Goal: Navigation & Orientation: Understand site structure

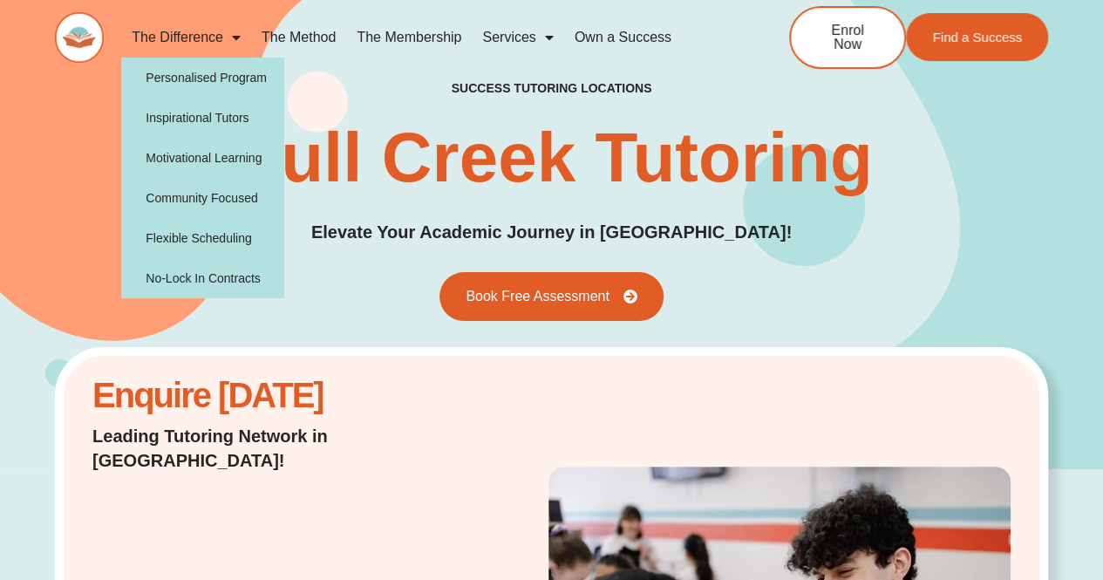
click at [244, 33] on link "The Difference" at bounding box center [186, 37] width 130 height 40
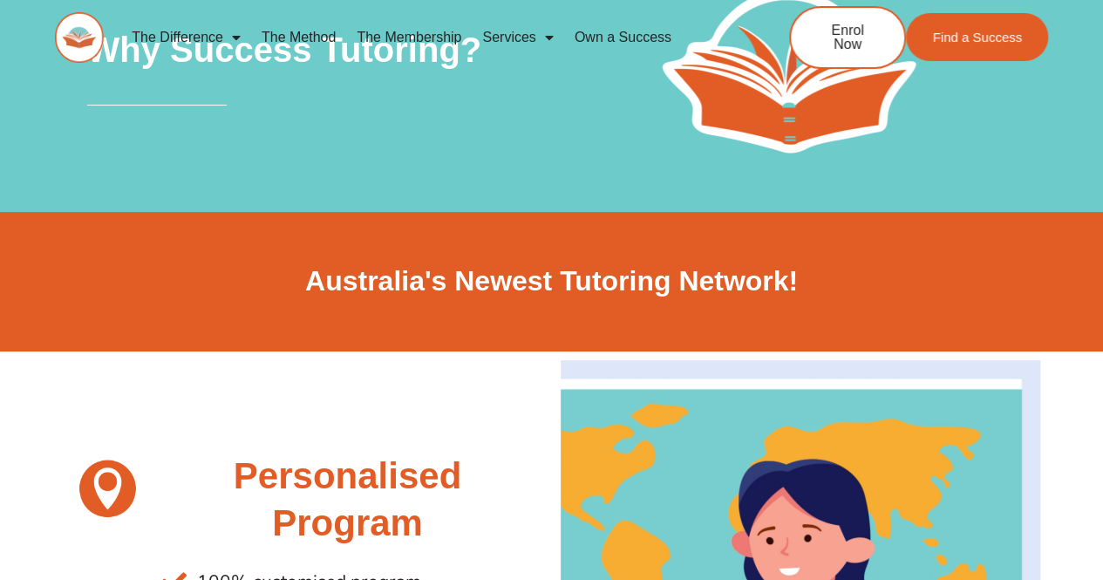
click at [435, 37] on link "The Membership" at bounding box center [409, 37] width 126 height 40
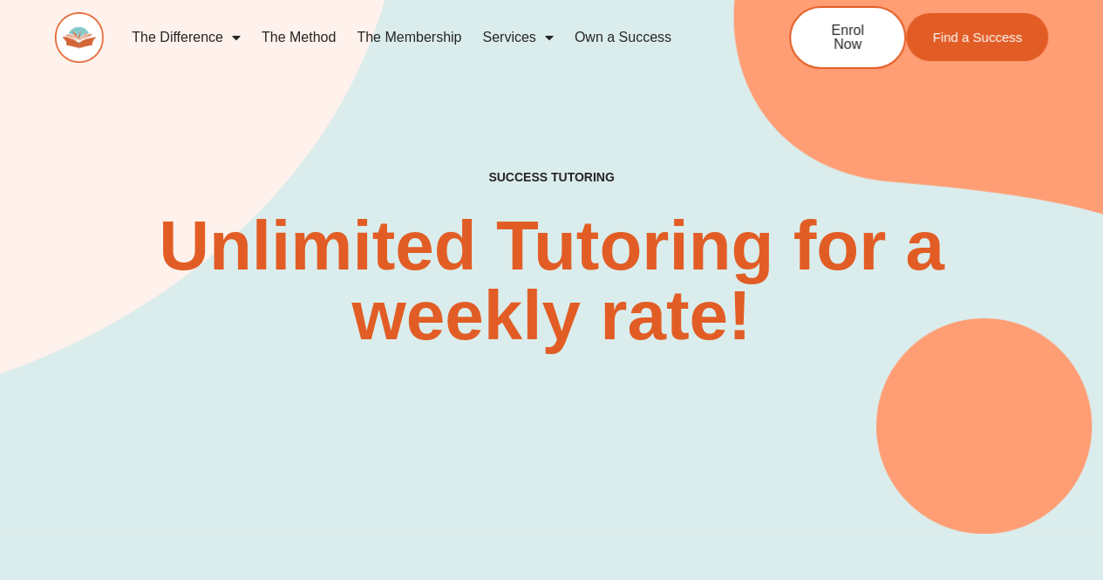
click at [611, 43] on link "Own a Success" at bounding box center [623, 37] width 118 height 40
click at [328, 34] on link "The Method" at bounding box center [298, 37] width 95 height 40
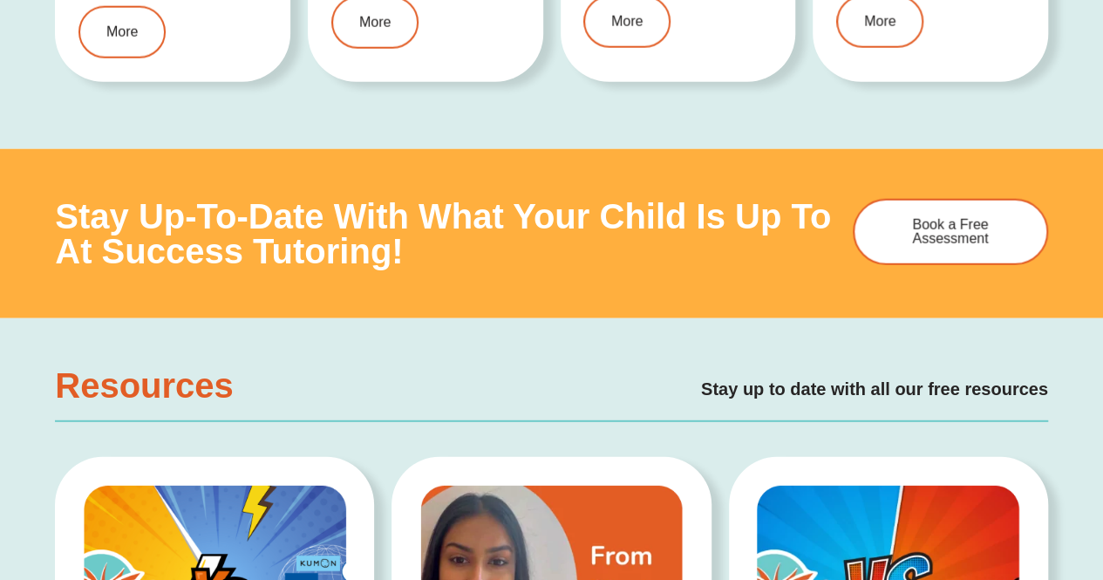
scroll to position [2725, 0]
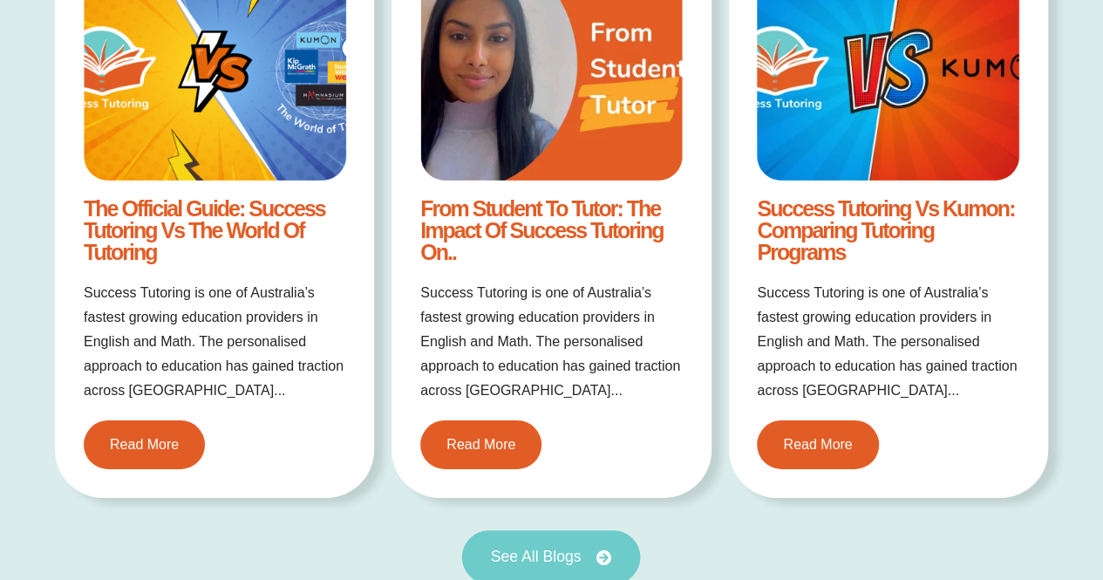
click at [592, 539] on link "See All Blogs" at bounding box center [551, 557] width 179 height 54
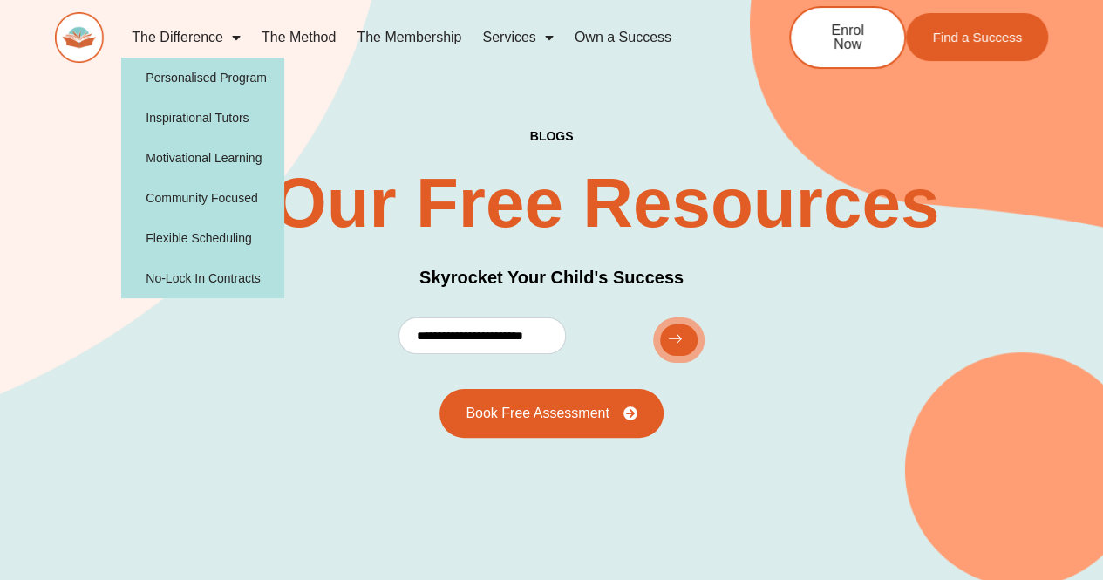
click at [239, 37] on span "Menu" at bounding box center [231, 37] width 17 height 31
